Goal: Communication & Community: Answer question/provide support

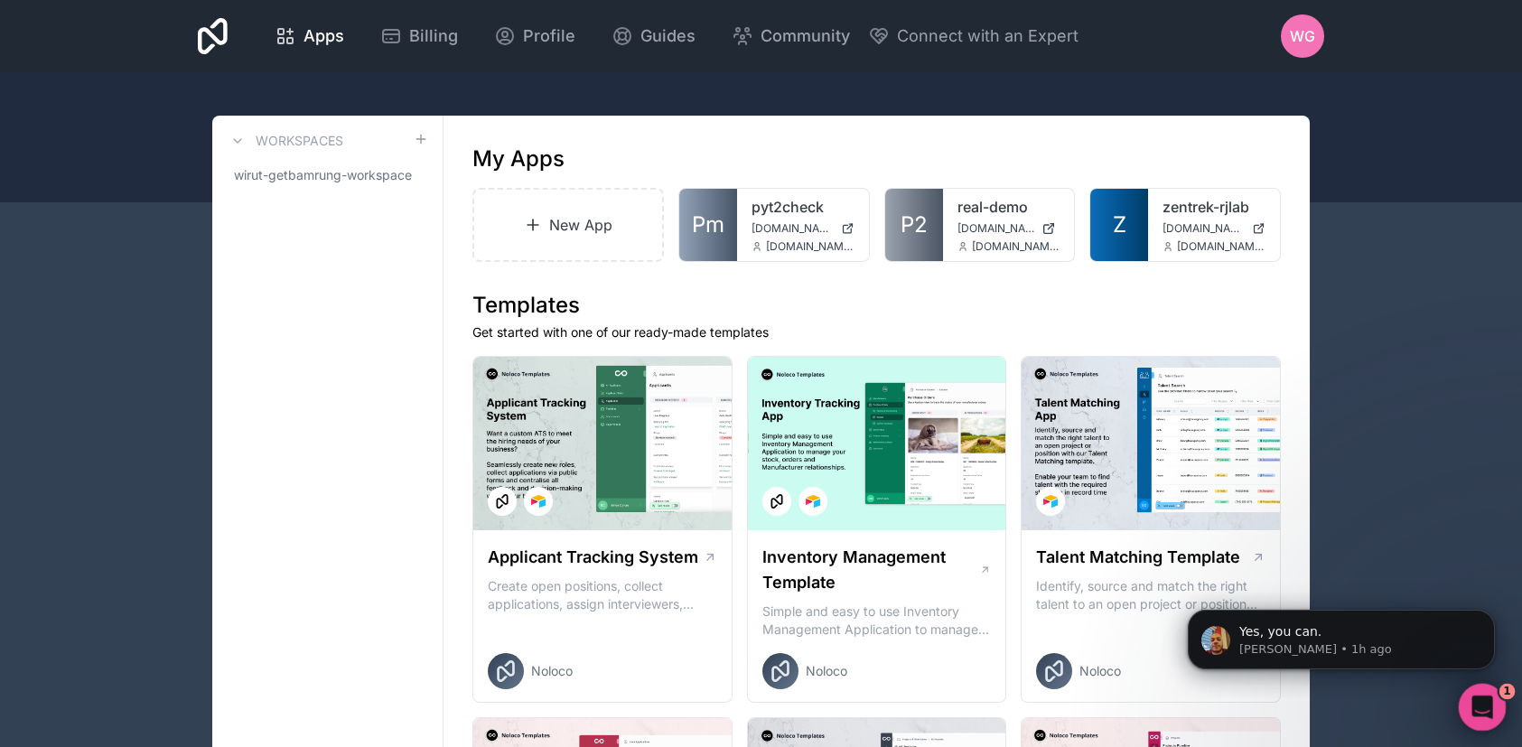
click at [1479, 714] on icon "Open Intercom Messenger" at bounding box center [1480, 705] width 30 height 30
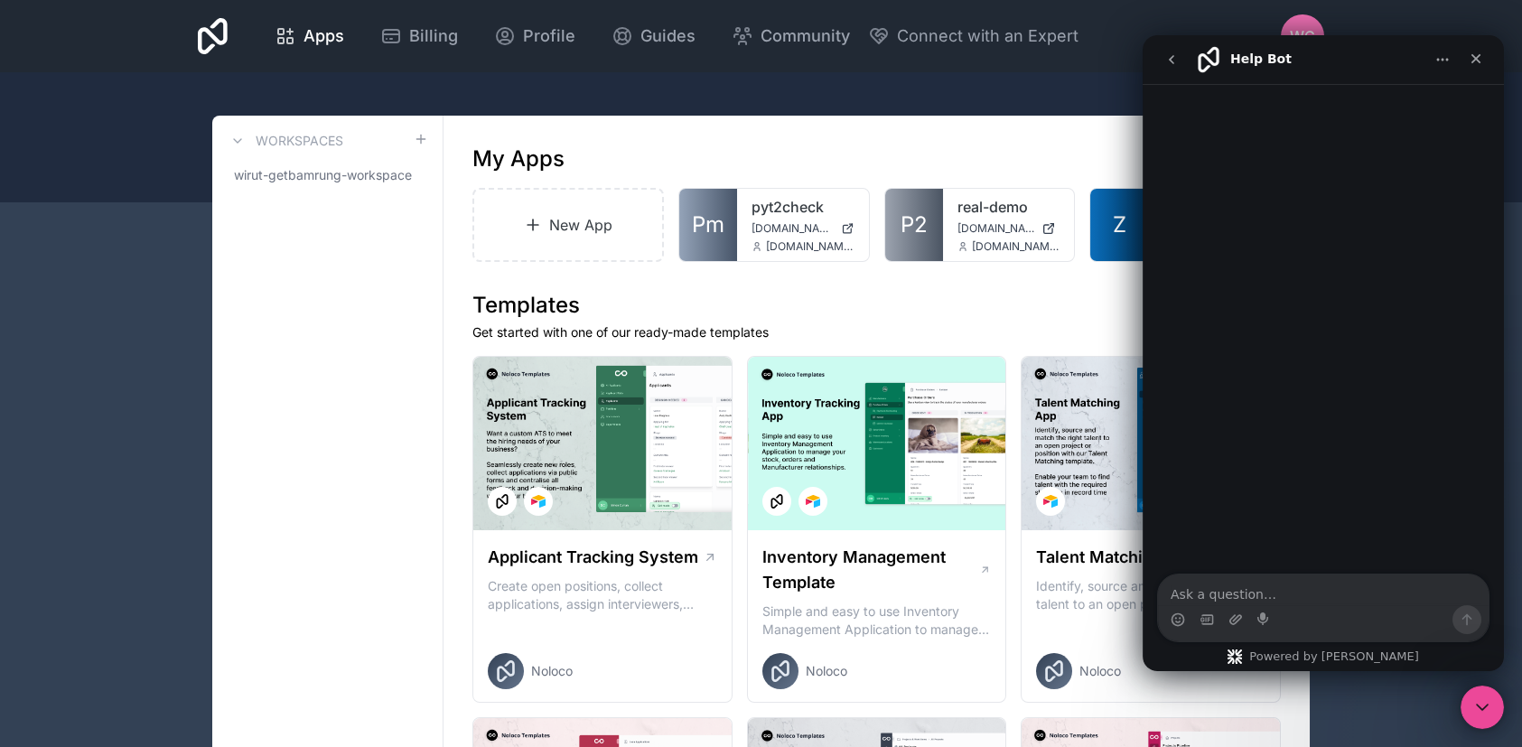
click at [1172, 61] on icon "go back" at bounding box center [1171, 59] width 5 height 9
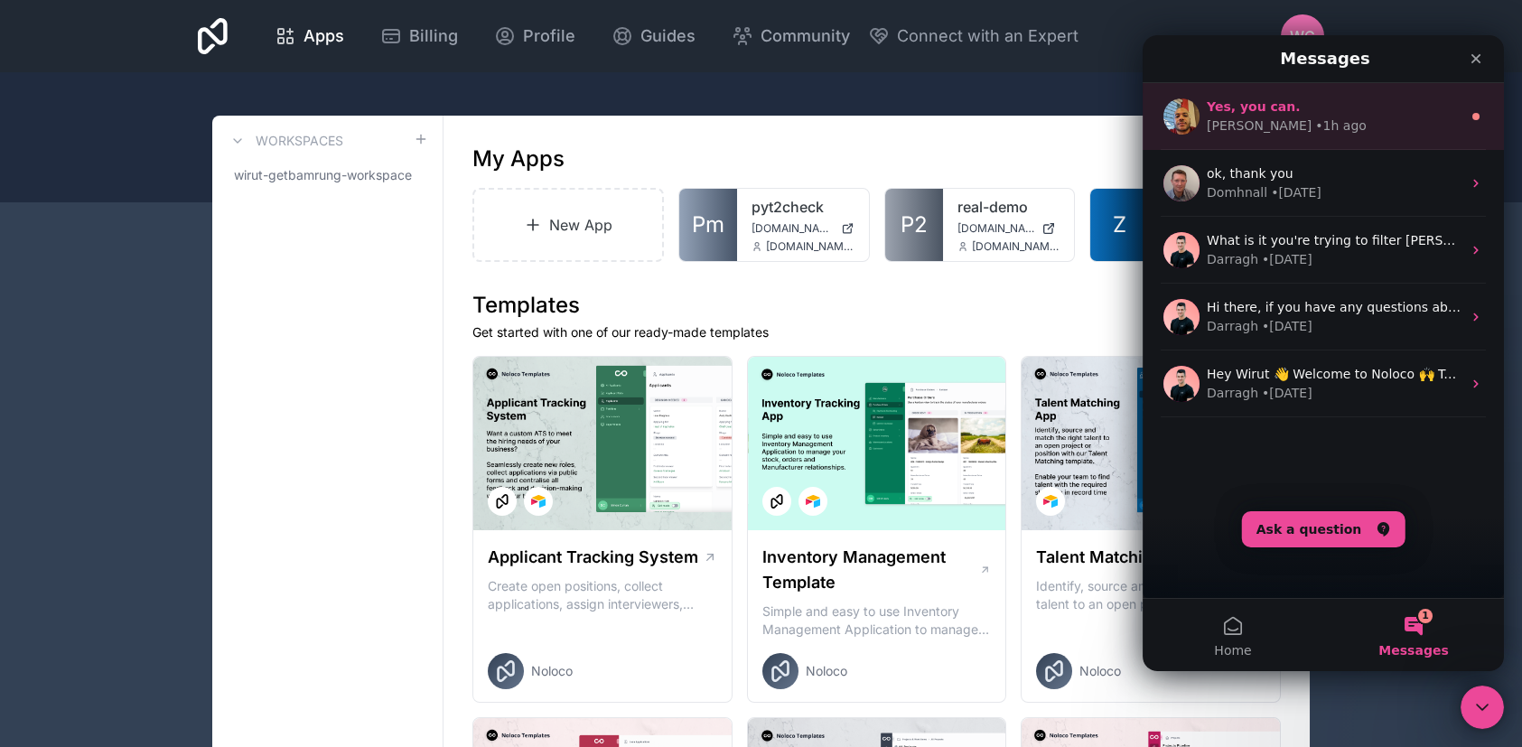
click at [1304, 123] on div "[PERSON_NAME] • 1h ago" at bounding box center [1334, 126] width 255 height 19
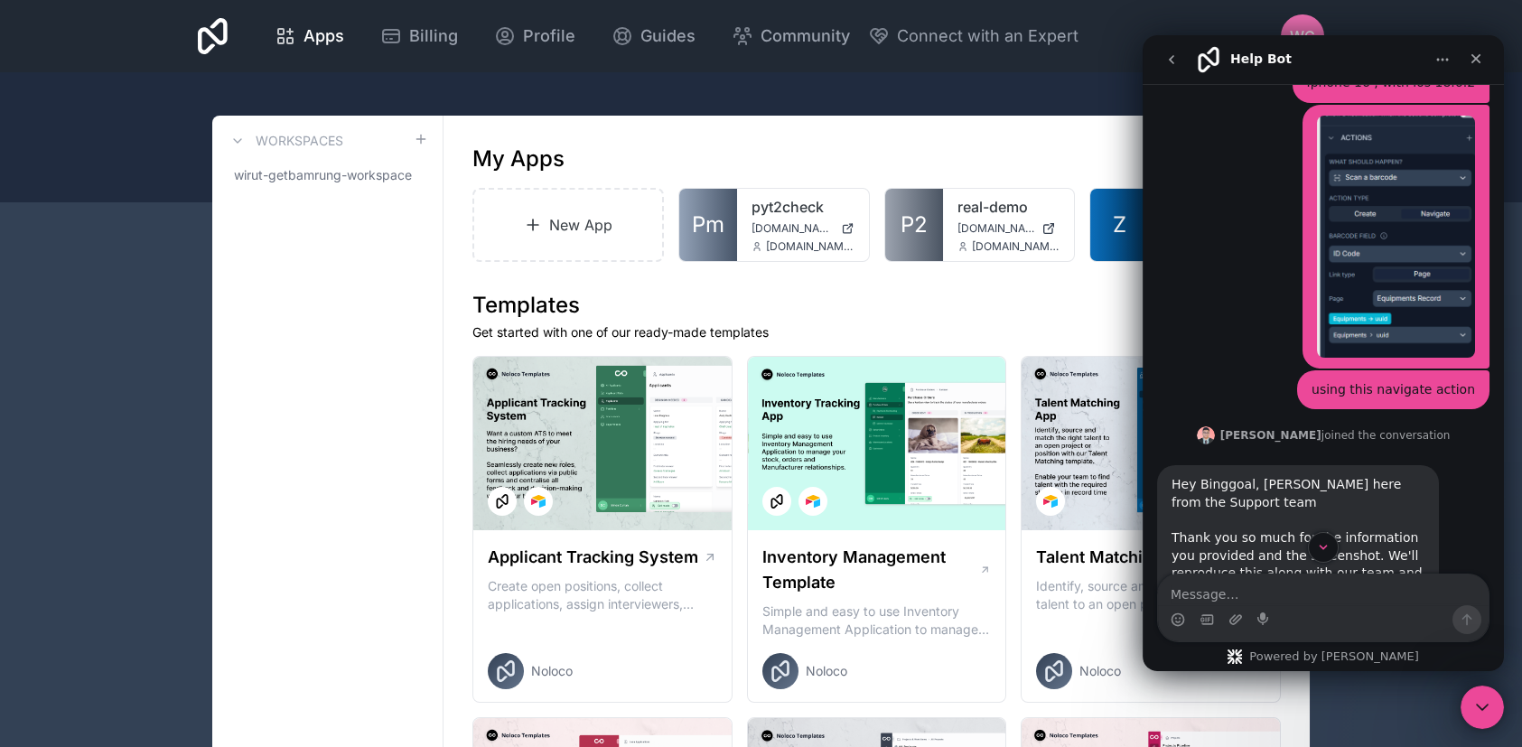
scroll to position [2506, 0]
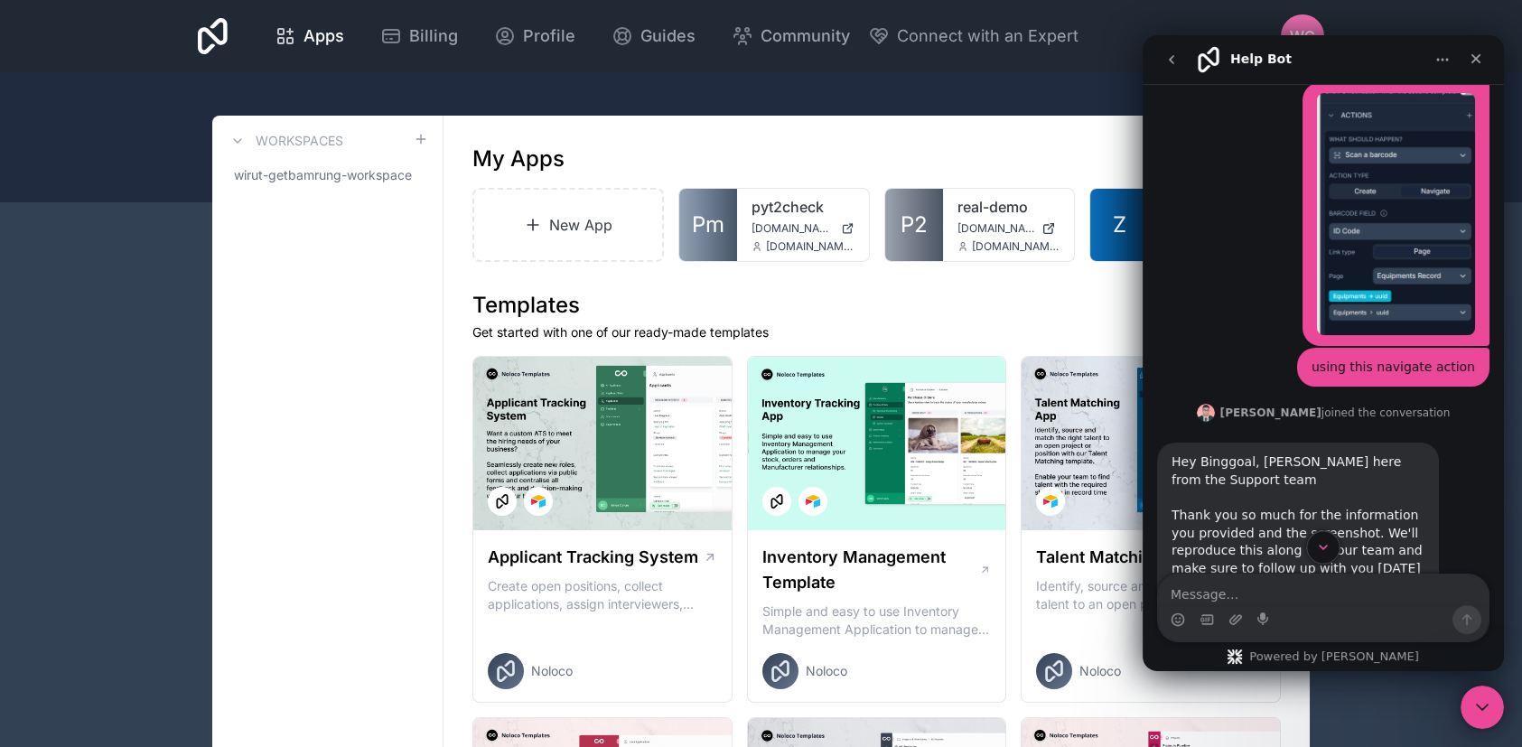
click at [1313, 550] on button "Scroll to bottom" at bounding box center [1322, 546] width 33 height 33
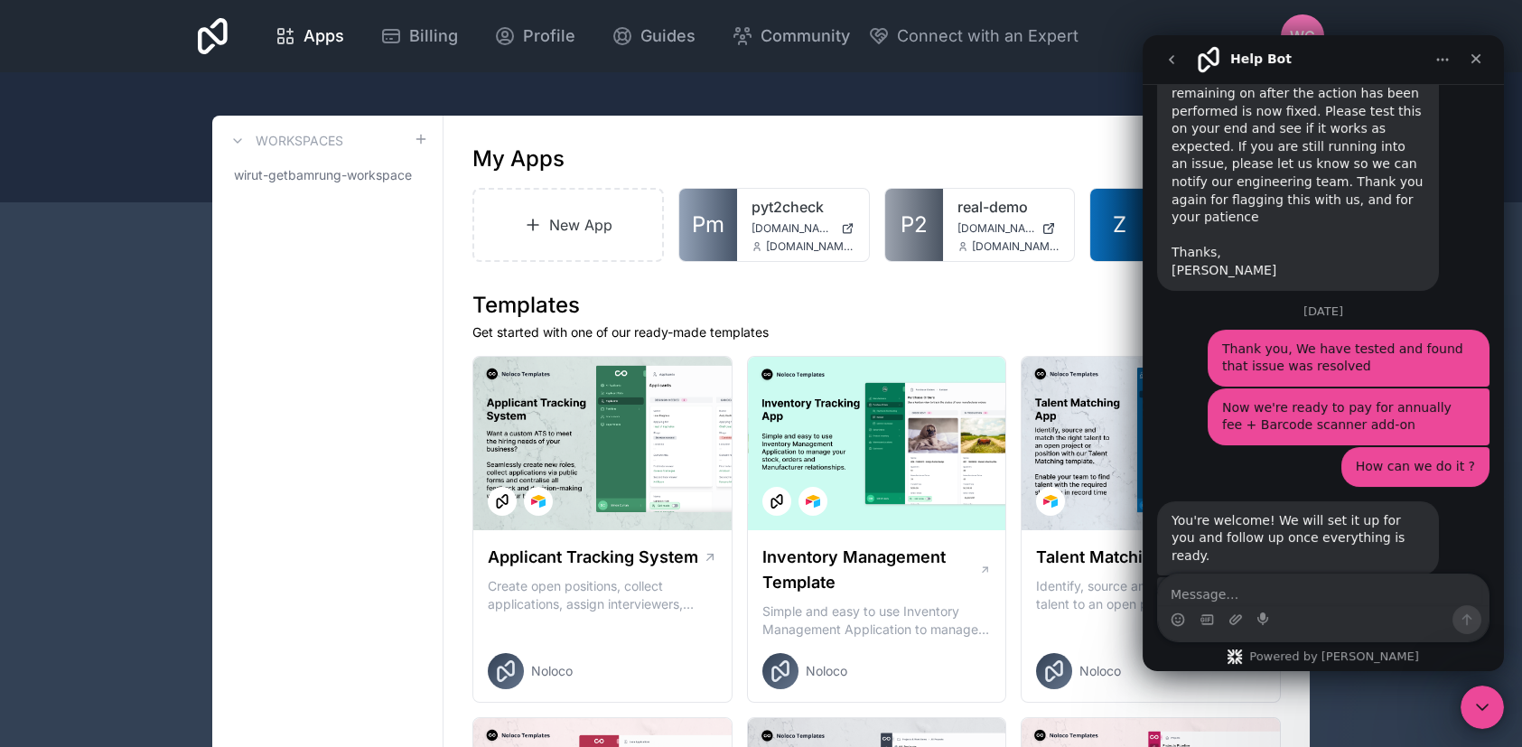
scroll to position [3719, 0]
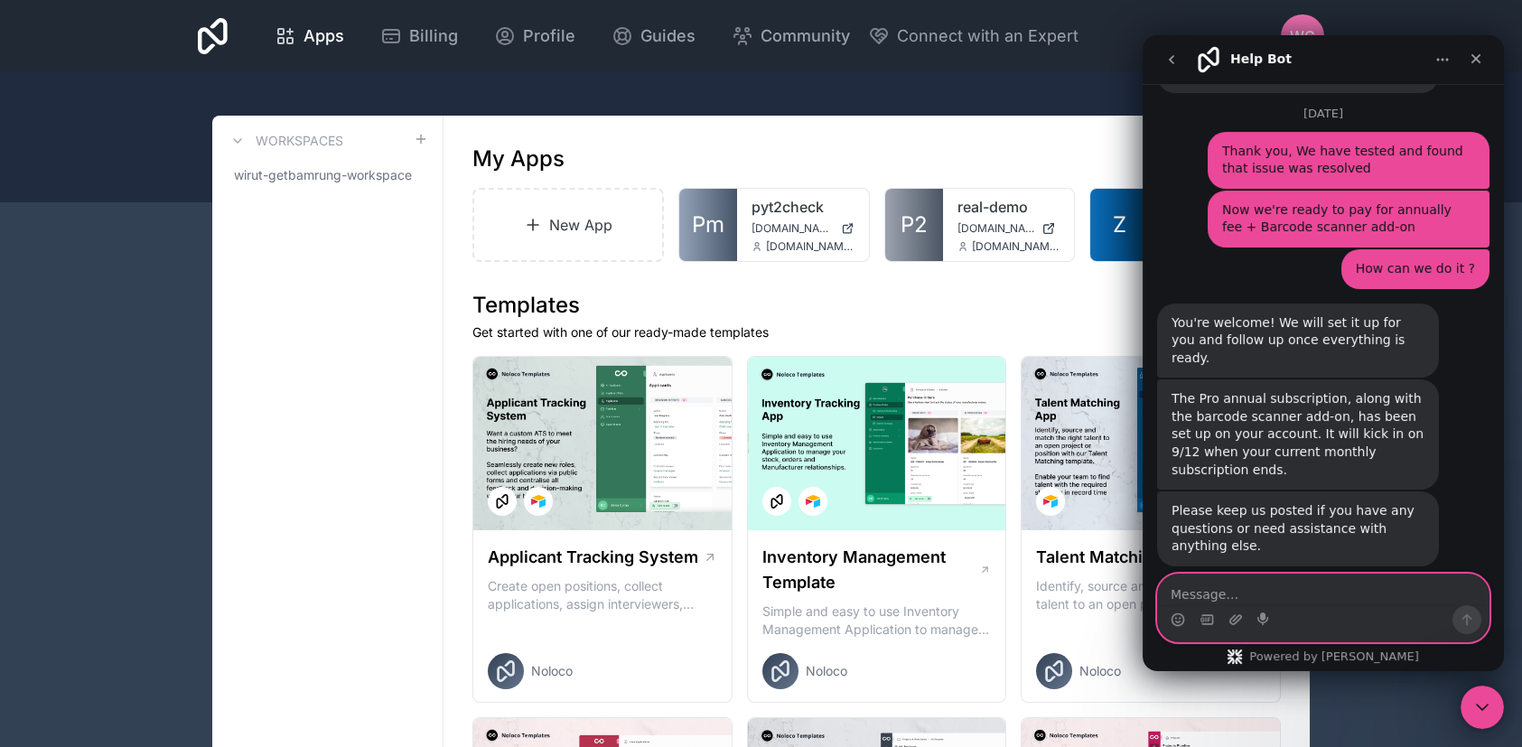
click at [1315, 589] on textarea "Message…" at bounding box center [1323, 589] width 331 height 31
type textarea "ok, thank you"
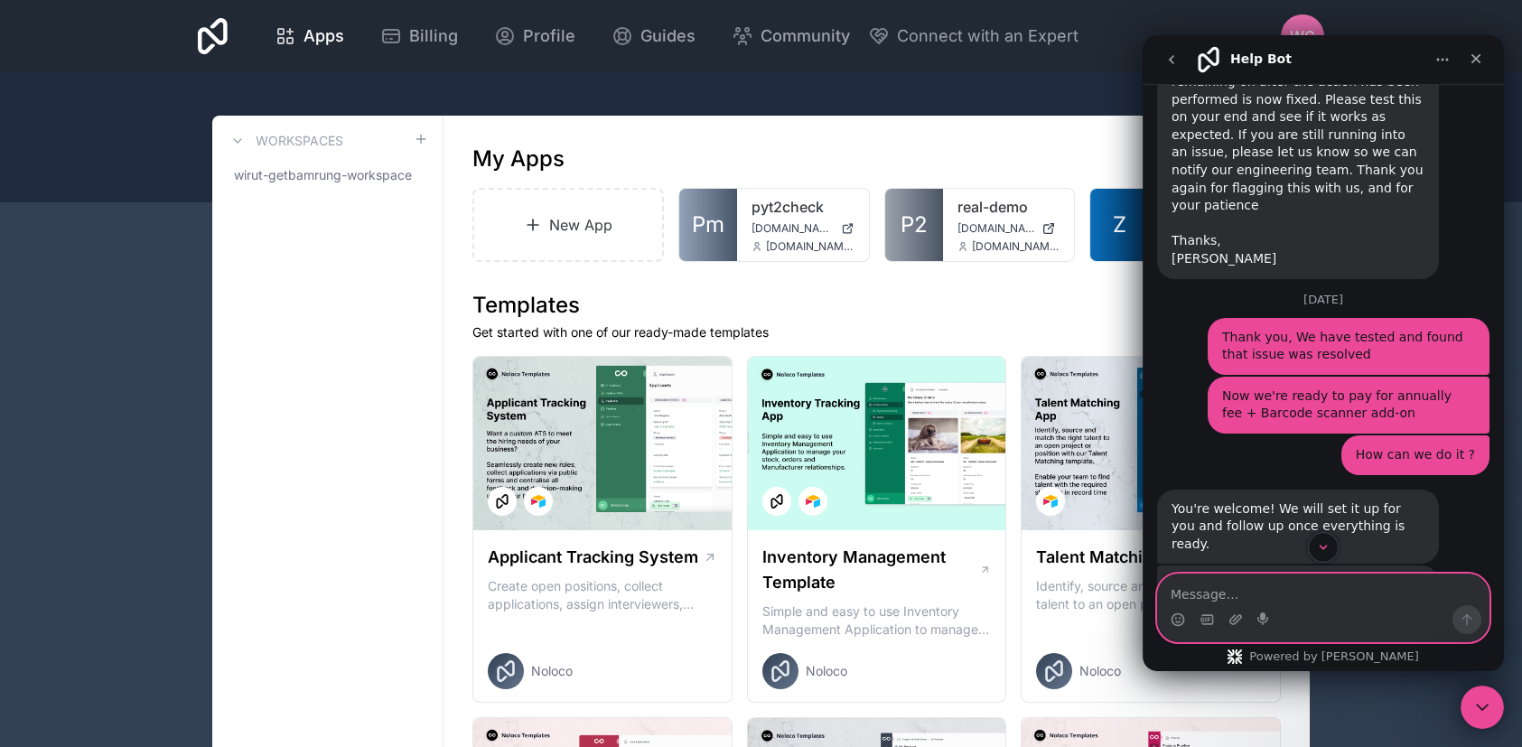
scroll to position [3654, 0]
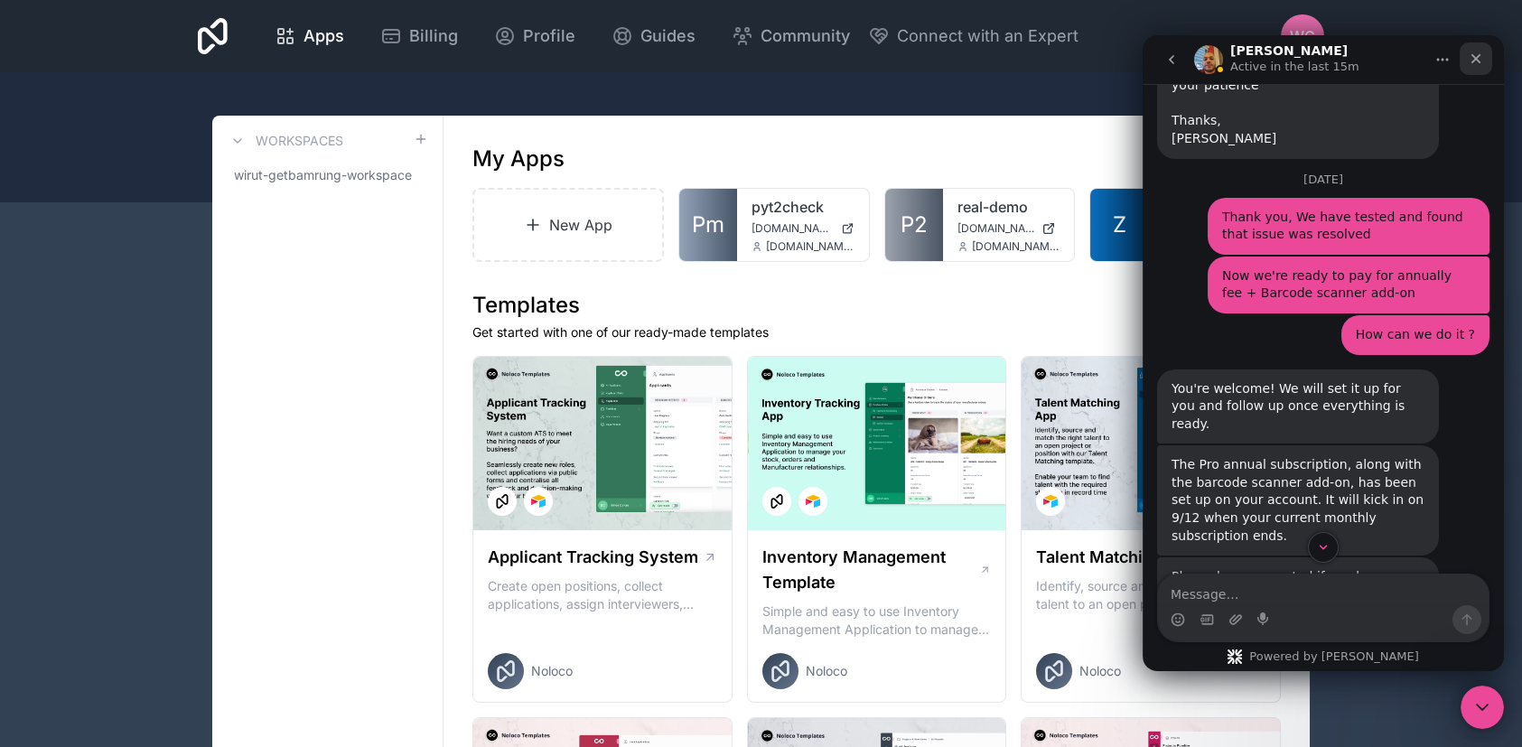
click at [1474, 50] on div "Close" at bounding box center [1476, 58] width 33 height 33
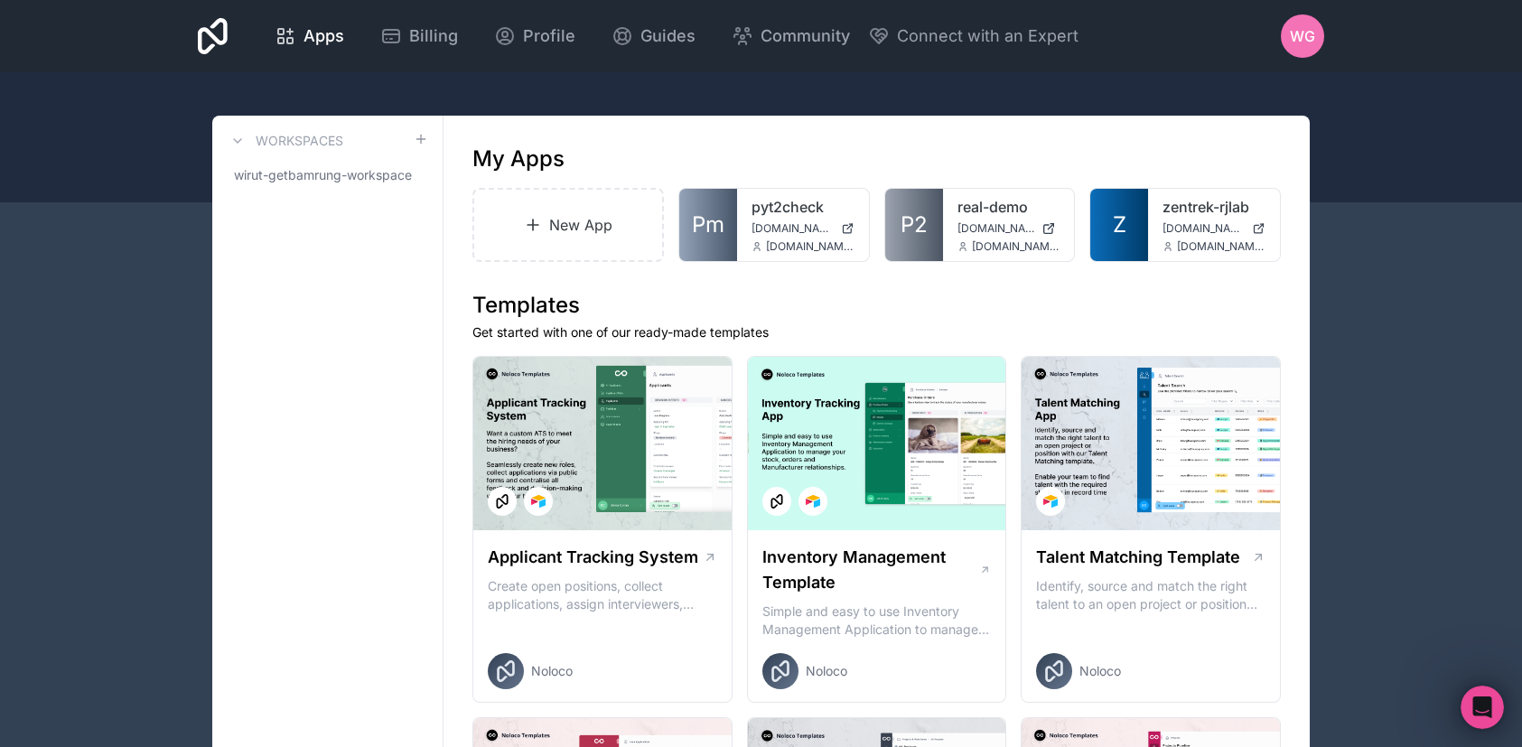
scroll to position [0, 0]
